Goal: Task Accomplishment & Management: Complete application form

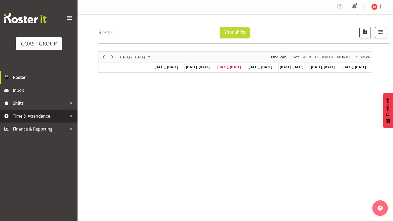
click at [39, 115] on span "Time & Attendance" at bounding box center [40, 116] width 54 height 8
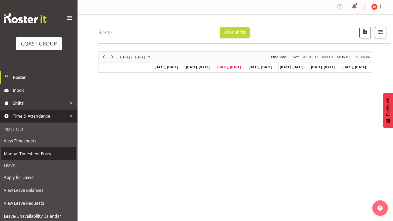
click at [37, 156] on span "Manual Timesheet Entry" at bounding box center [39, 154] width 70 height 8
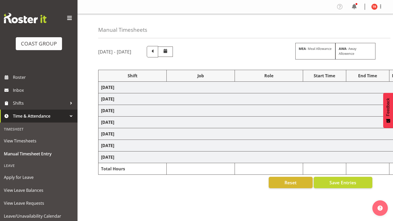
scroll to position [32, 0]
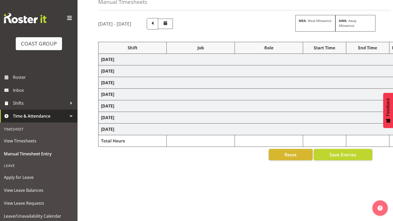
select select "66522"
select select "9134"
select select "79744"
select select "9134"
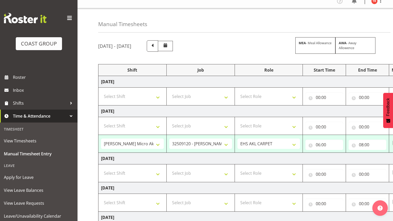
scroll to position [0, 0]
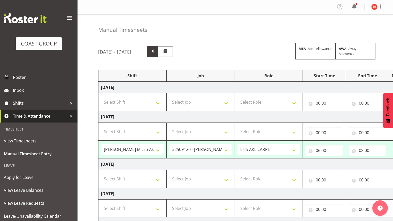
click at [156, 51] on span at bounding box center [152, 51] width 7 height 7
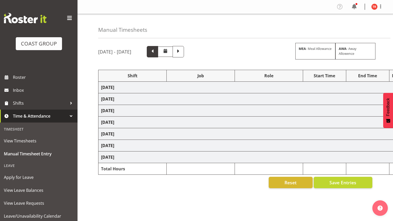
select select "78044"
select select "9932"
select select "78044"
select select "9932"
select select "80882"
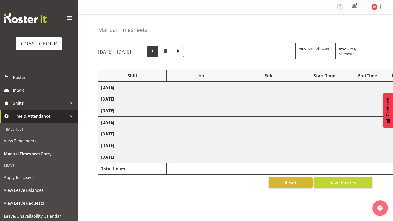
select select "9932"
select select "188"
select select "78044"
select select "9932"
select select "188"
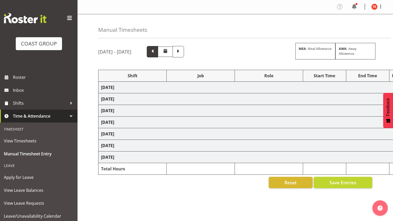
select select "80882"
select select "9932"
select select "188"
select select "78044"
select select "9932"
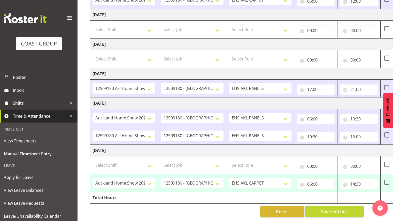
scroll to position [0, 7]
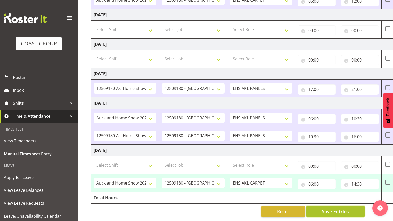
click at [322, 208] on span "Save Entries" at bounding box center [335, 211] width 27 height 7
select select "78044"
select select "9932"
type input "06:00"
type input "14:30"
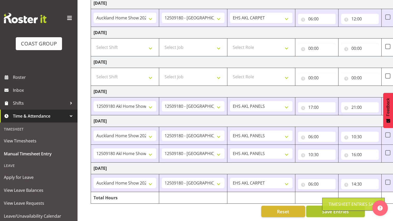
scroll to position [117, 0]
click at [322, 207] on div "Timesheet Entries Save" at bounding box center [353, 203] width 62 height 13
click at [322, 208] on span "Save Entries" at bounding box center [335, 211] width 27 height 7
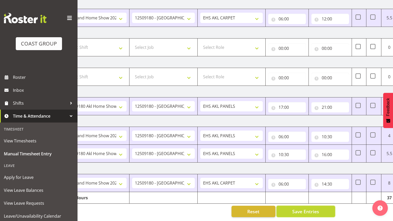
scroll to position [0, 0]
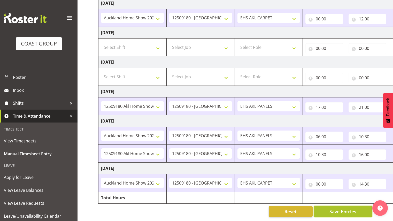
click at [336, 209] on span "Save Entries" at bounding box center [342, 211] width 27 height 7
click at [336, 209] on div "Timesheet Entries Save" at bounding box center [353, 203] width 62 height 13
click at [336, 209] on span "Save Entries" at bounding box center [342, 211] width 27 height 7
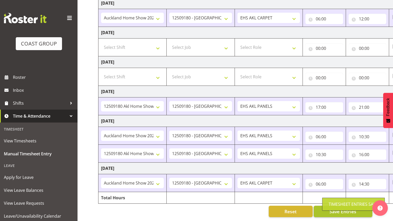
click at [336, 209] on div "Timesheet Entries Save" at bounding box center [353, 203] width 62 height 13
click at [336, 209] on span "Save Entries" at bounding box center [342, 211] width 27 height 7
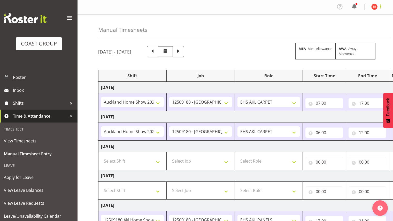
click at [381, 6] on span at bounding box center [380, 6] width 6 height 6
click at [363, 28] on link "Log Out" at bounding box center [359, 26] width 50 height 9
